Goal: Information Seeking & Learning: Find specific page/section

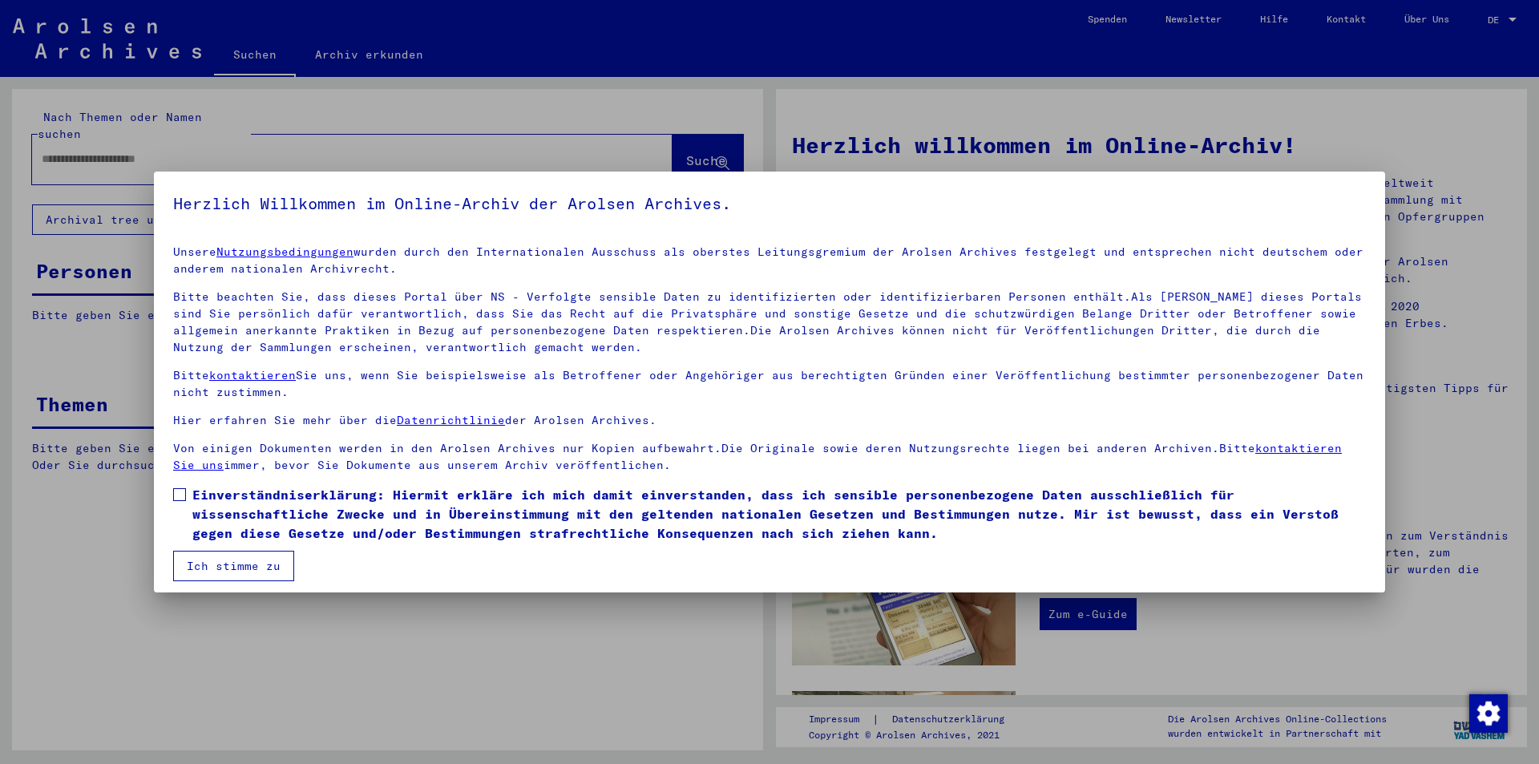
click at [252, 568] on button "Ich stimme zu" at bounding box center [233, 566] width 121 height 30
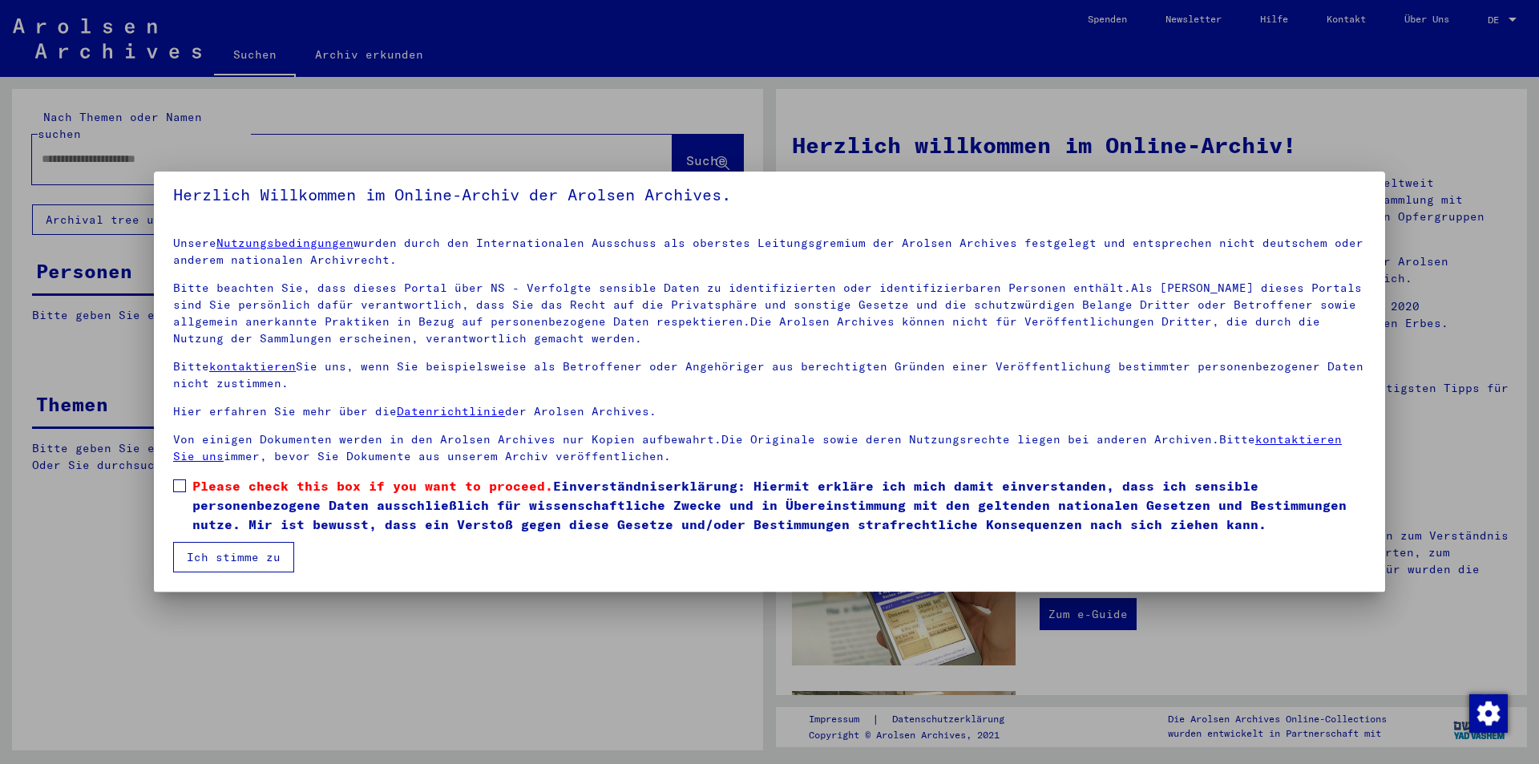
click at [245, 555] on button "Ich stimme zu" at bounding box center [233, 557] width 121 height 30
click at [228, 551] on button "Ich stimme zu" at bounding box center [233, 557] width 121 height 30
click at [239, 555] on button "Ich stimme zu" at bounding box center [233, 557] width 121 height 30
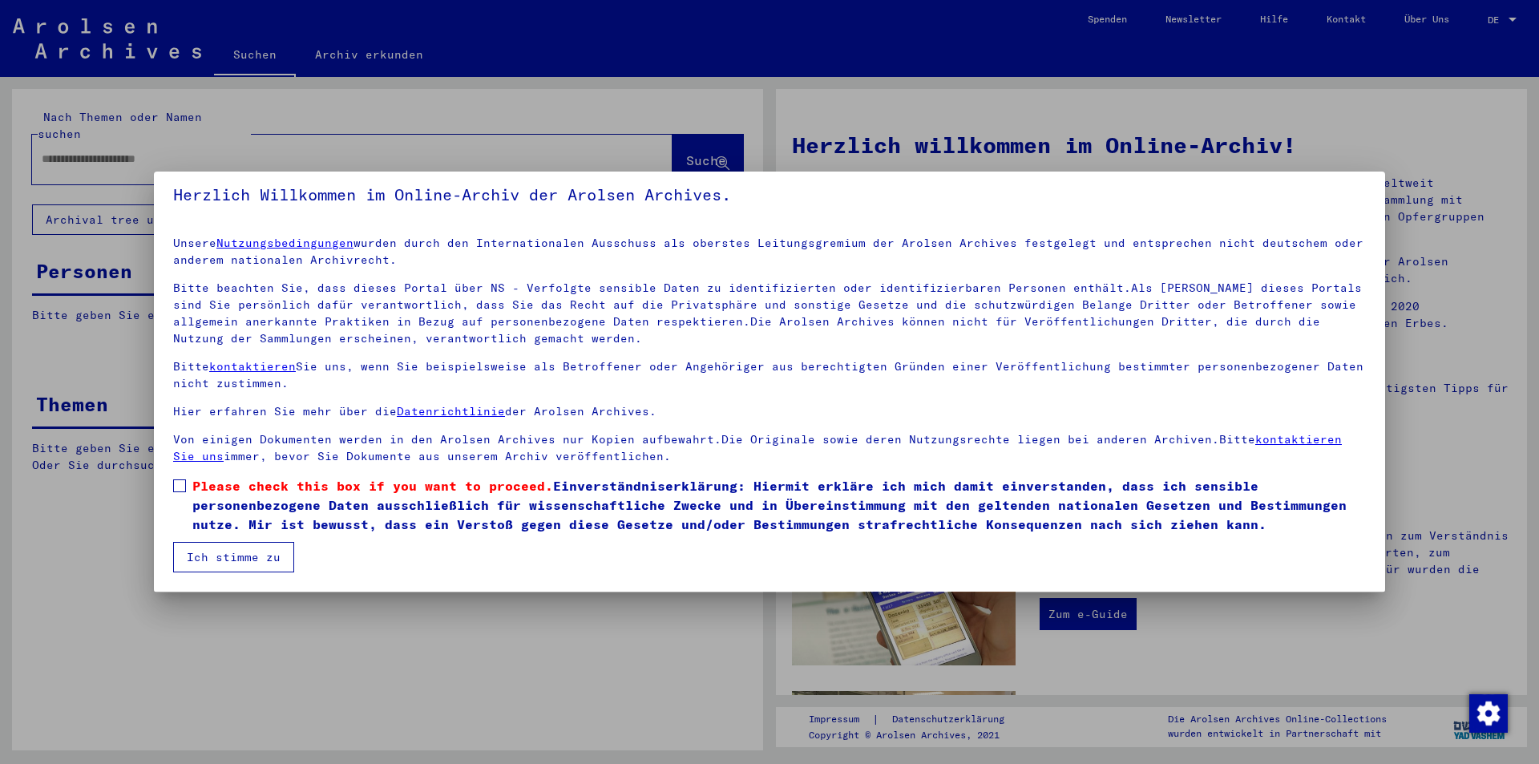
click at [239, 555] on button "Ich stimme zu" at bounding box center [233, 557] width 121 height 30
click at [198, 561] on button "Ich stimme zu" at bounding box center [233, 557] width 121 height 30
click at [198, 562] on button "Ich stimme zu" at bounding box center [233, 557] width 121 height 30
click at [182, 486] on span at bounding box center [179, 485] width 13 height 13
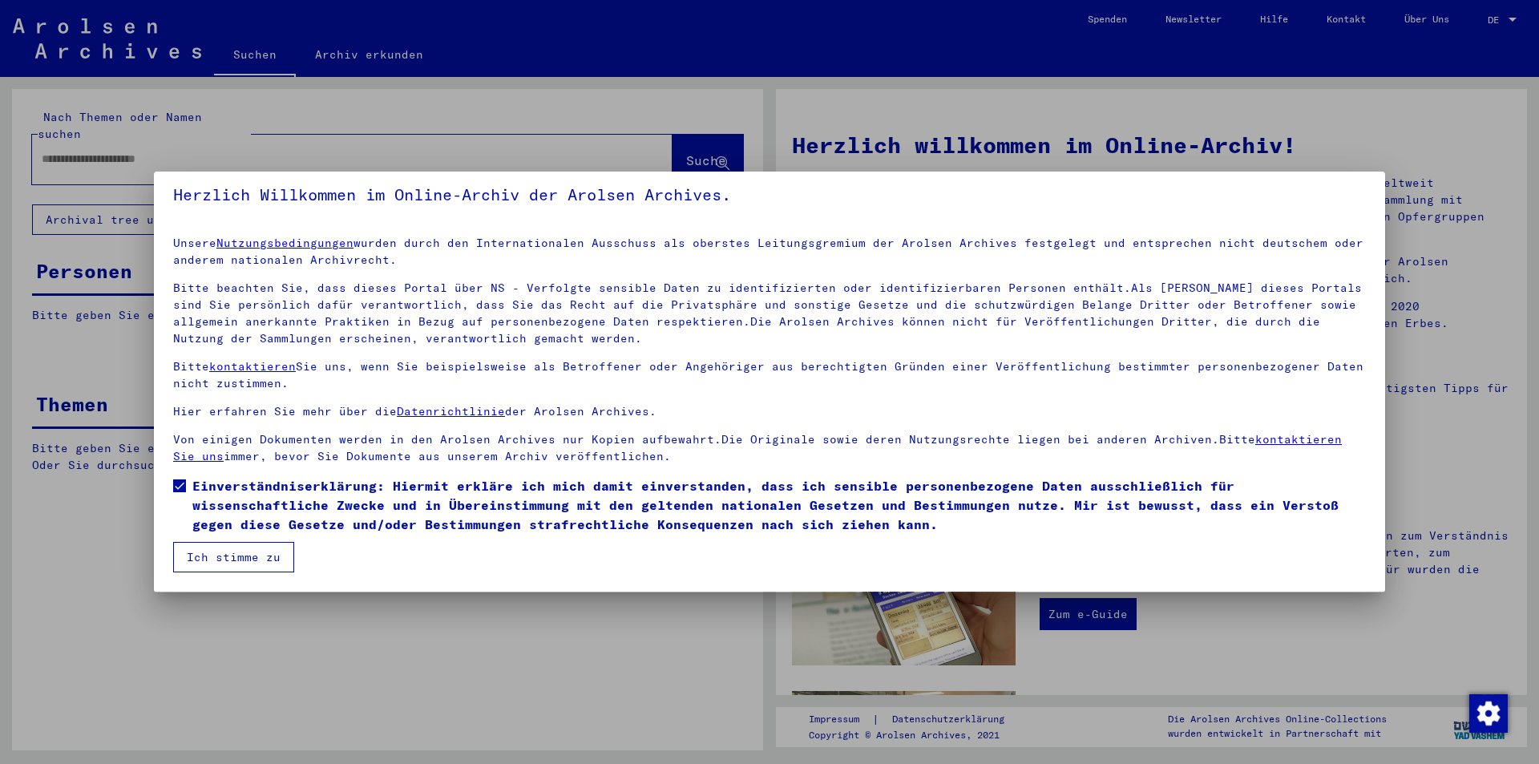
click at [244, 559] on button "Ich stimme zu" at bounding box center [233, 557] width 121 height 30
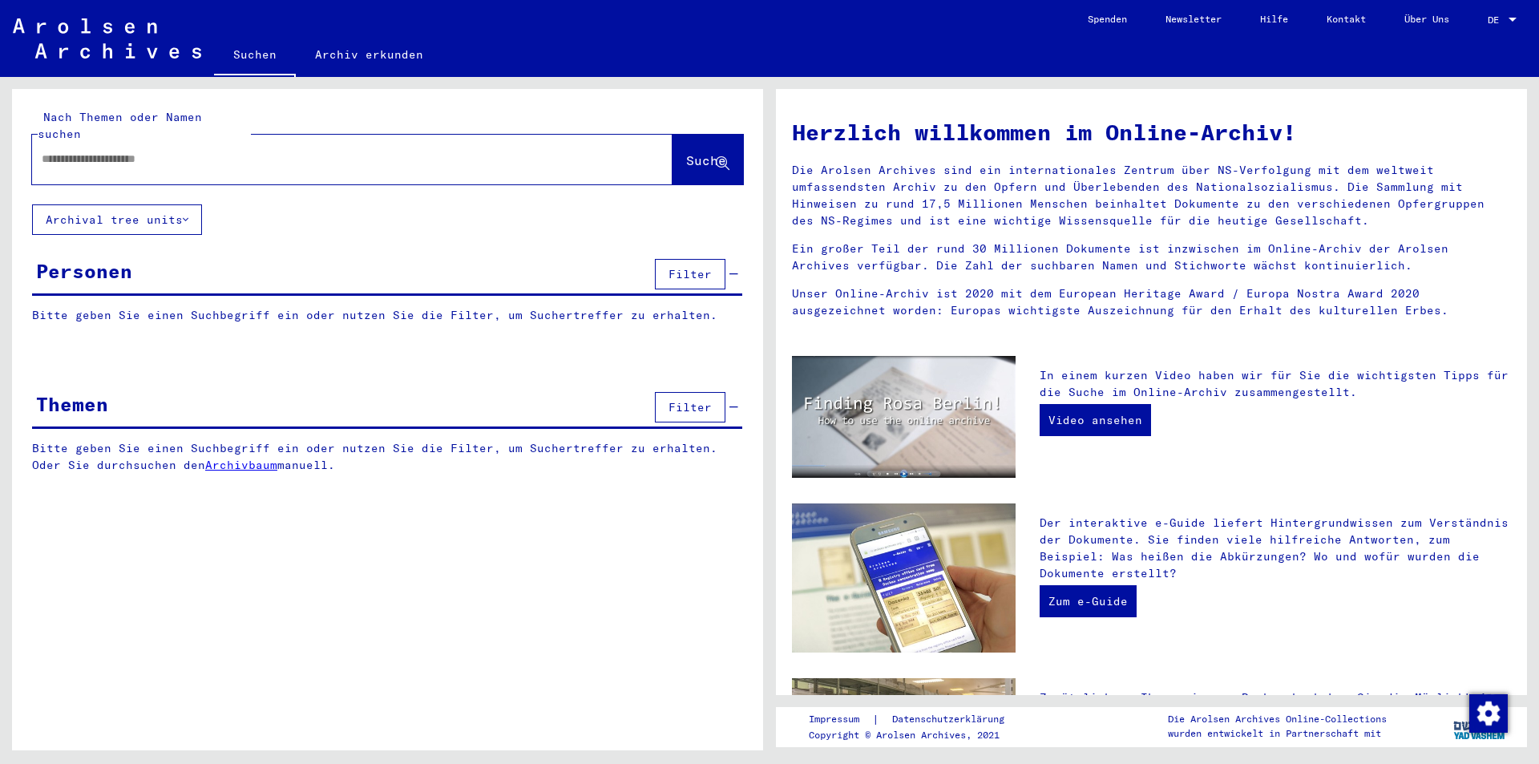
scroll to position [0, 0]
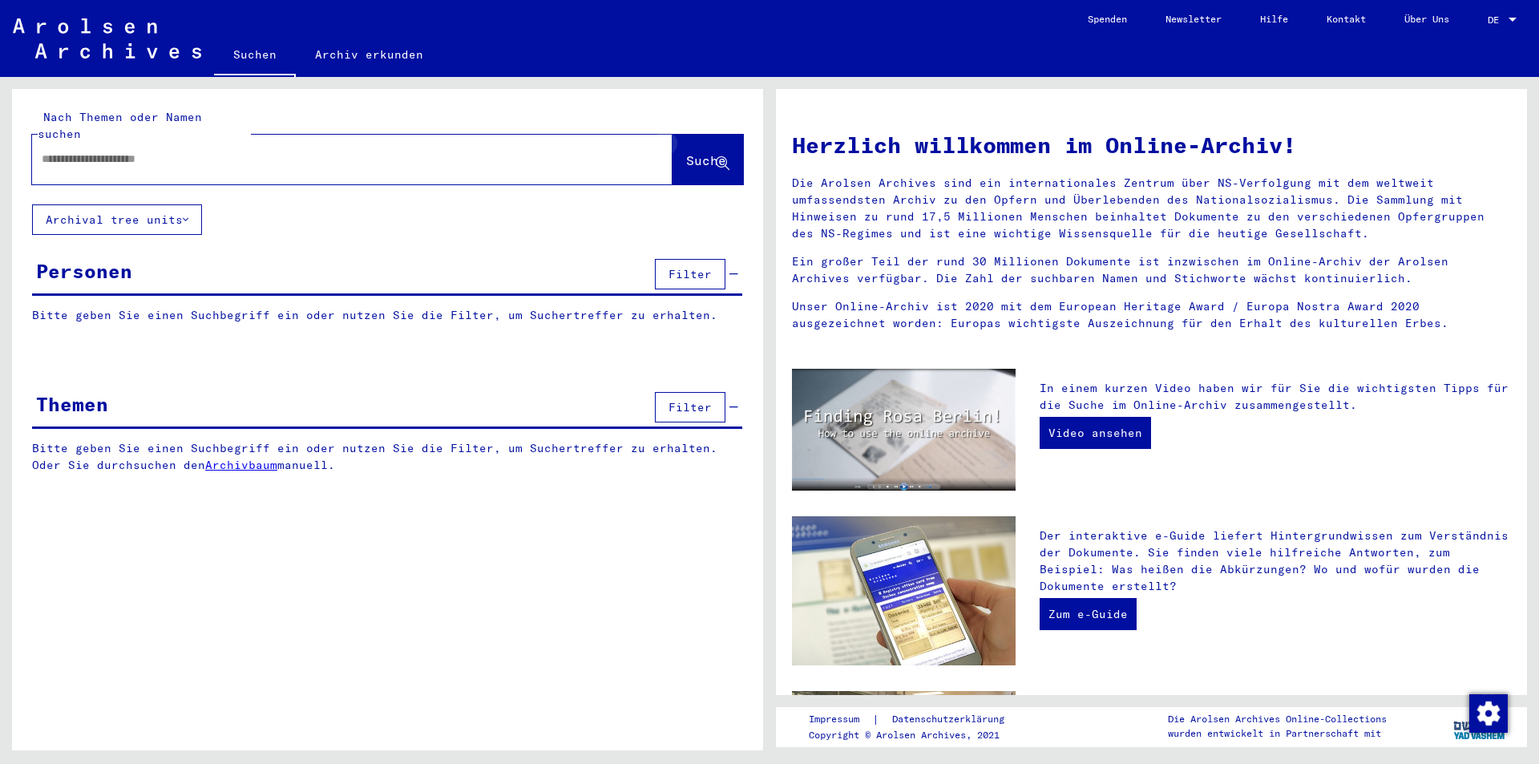
click at [722, 157] on icon at bounding box center [723, 164] width 14 height 14
click at [105, 256] on div "Personen" at bounding box center [84, 270] width 96 height 29
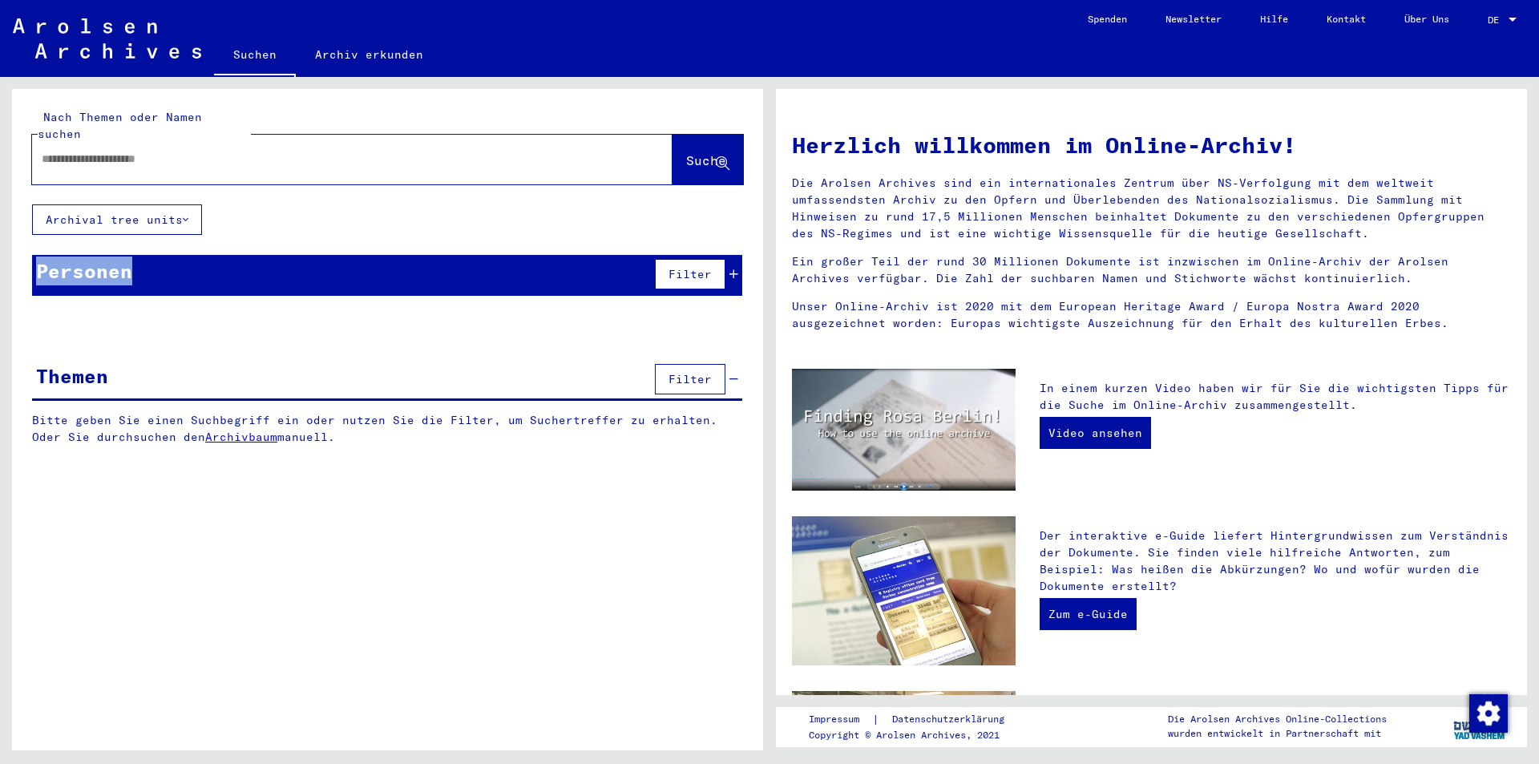
click at [105, 256] on div "Personen" at bounding box center [84, 270] width 96 height 29
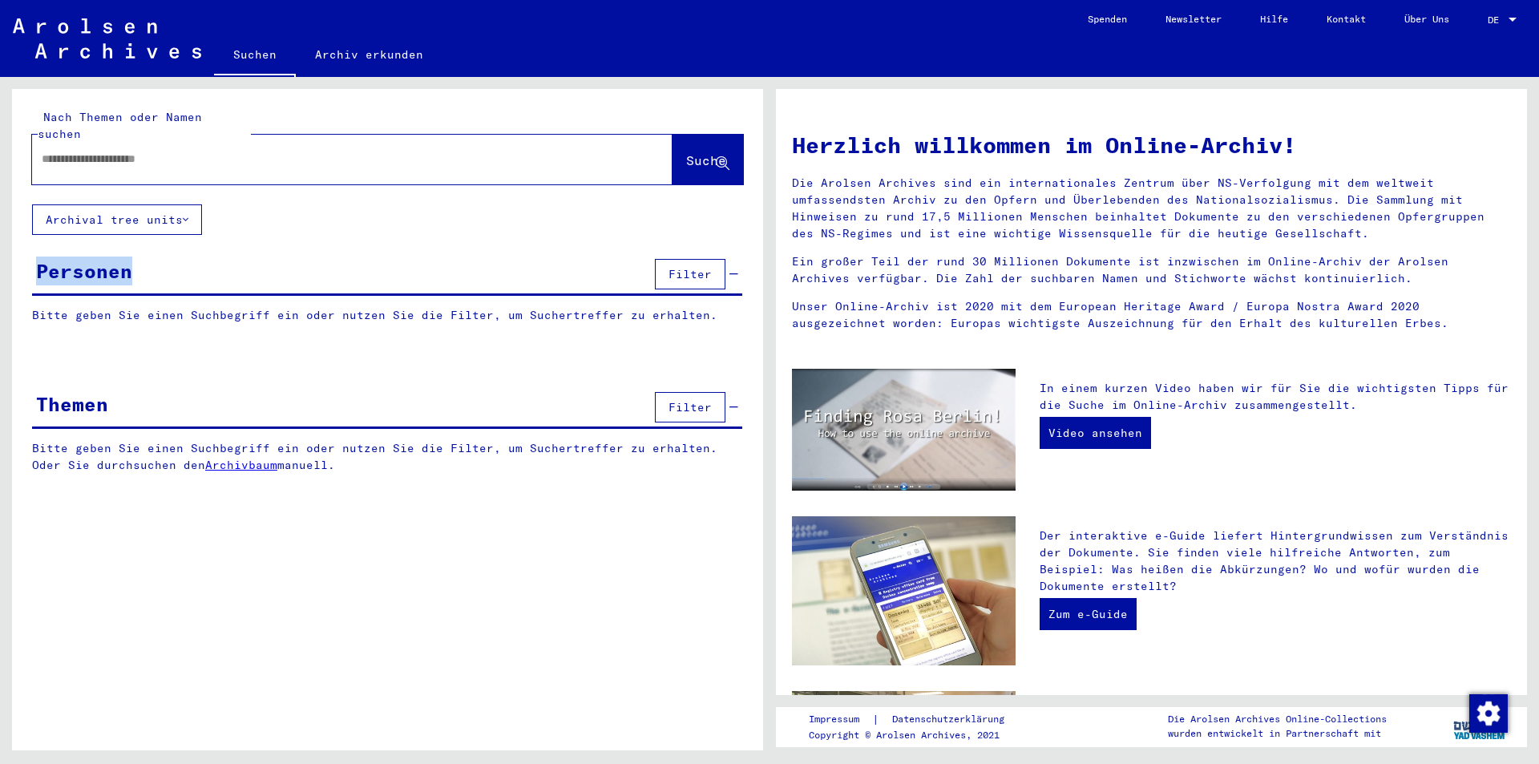
click at [105, 256] on div "Personen" at bounding box center [84, 270] width 96 height 29
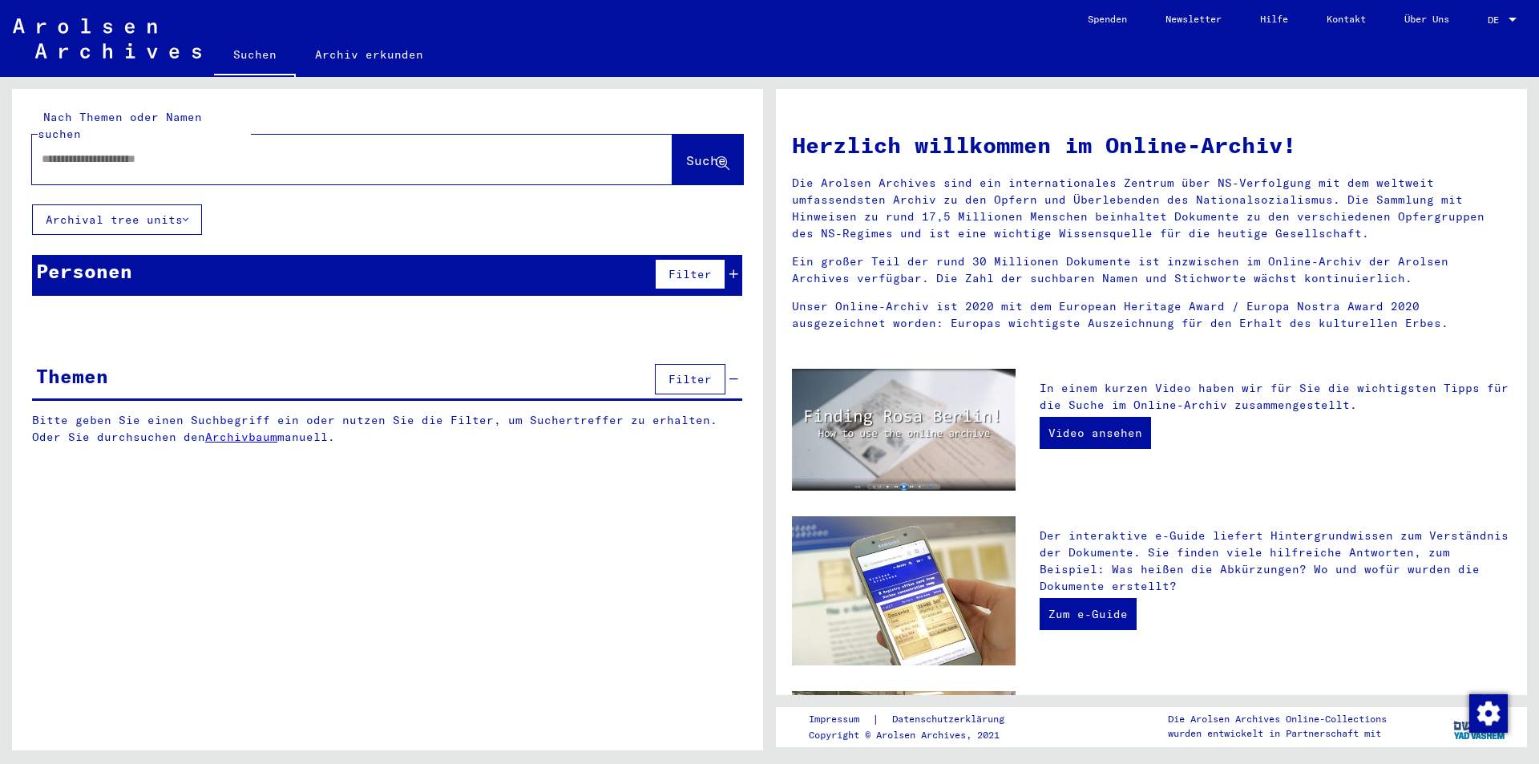
click at [258, 103] on div "Nach Themen oder Namen suchen Suche" at bounding box center [387, 146] width 751 height 115
click at [252, 57] on link "Suchen" at bounding box center [255, 56] width 82 height 42
click at [252, 56] on link "Suchen" at bounding box center [255, 56] width 82 height 42
